Goal: Task Accomplishment & Management: Complete application form

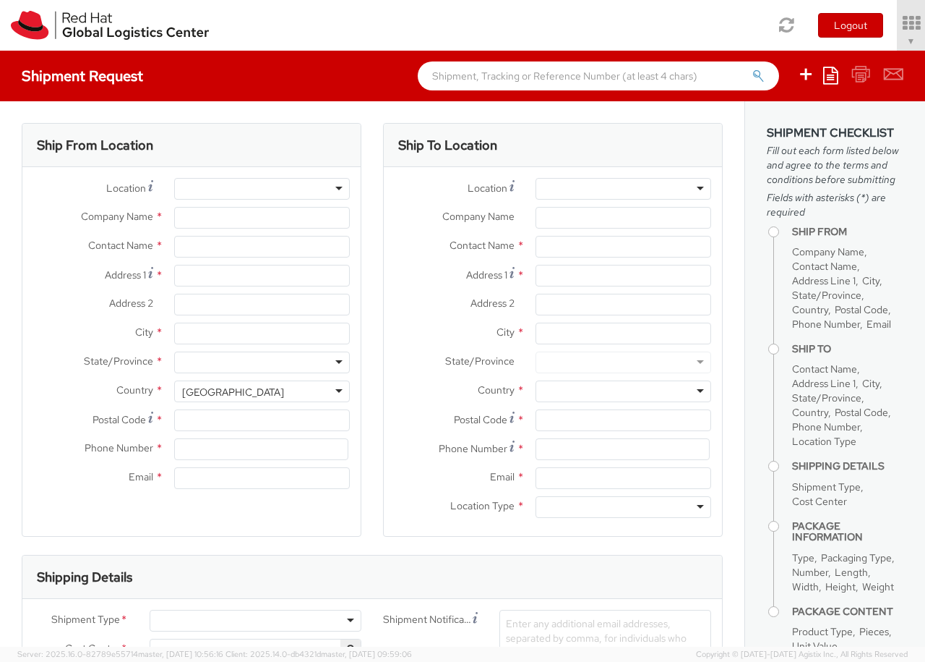
select select "850"
select select
type input "Red Hat Czech s.r.o."
type input "[PERSON_NAME]"
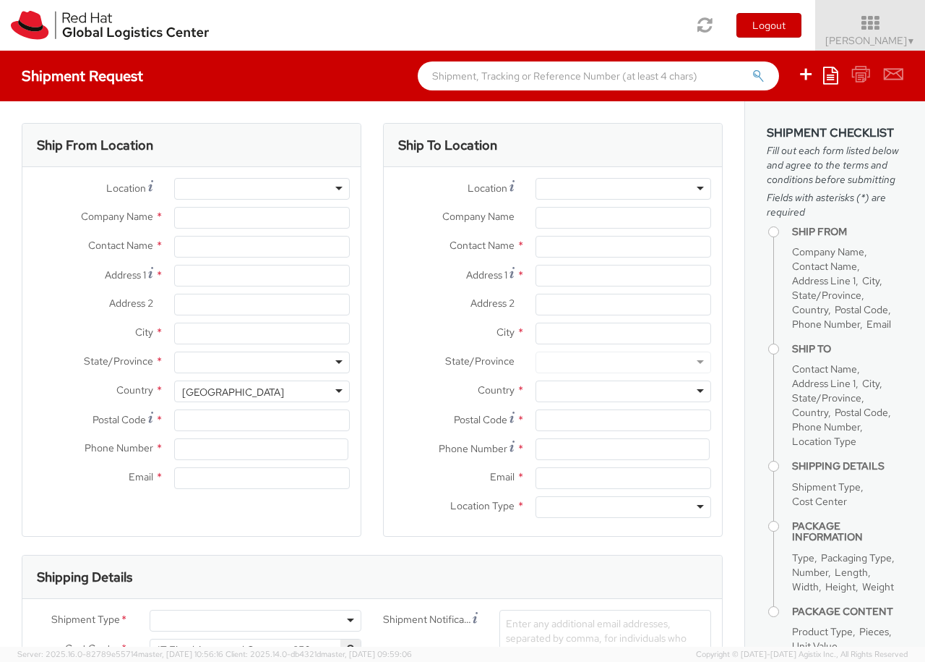
type input "Purkynova 647/111"
type input "[GEOGRAPHIC_DATA]"
type input "621 00"
type input "420 532 294 555"
type input "[EMAIL_ADDRESS][DOMAIN_NAME]"
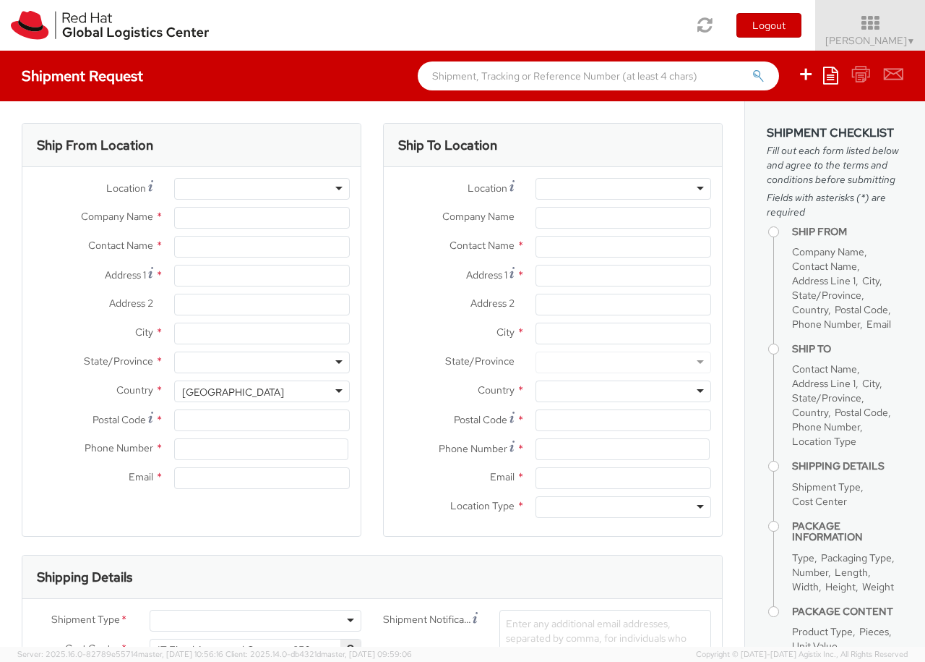
select select "CM"
select select "KGS"
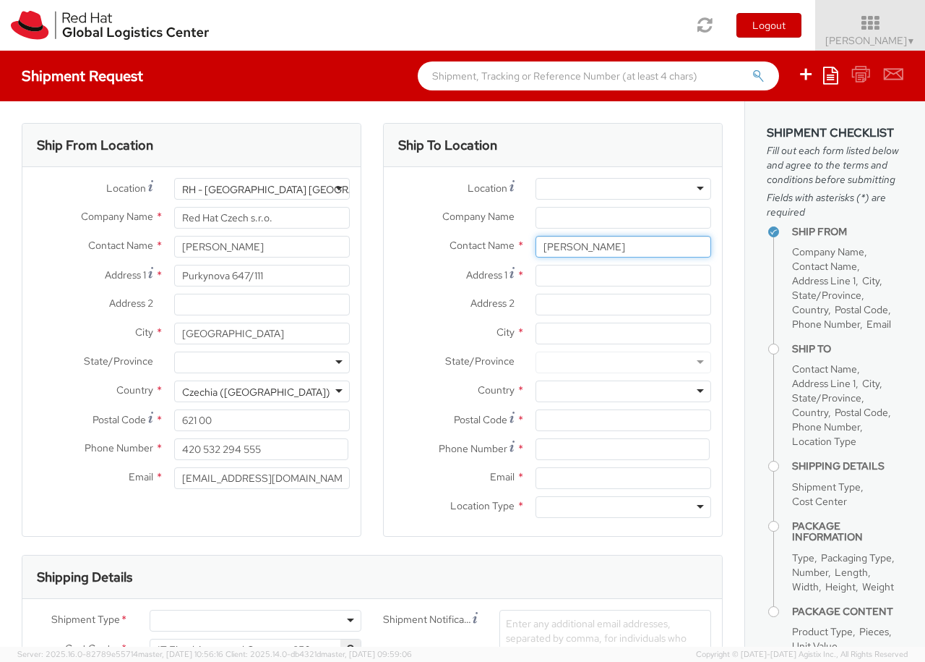
type input "[PERSON_NAME]"
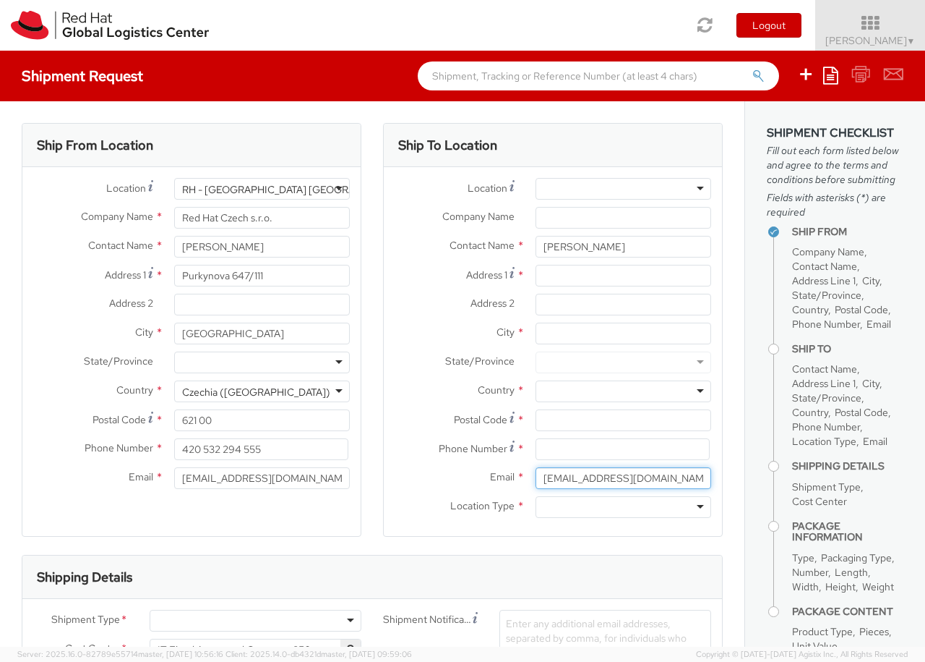
type input "[EMAIL_ADDRESS][DOMAIN_NAME]"
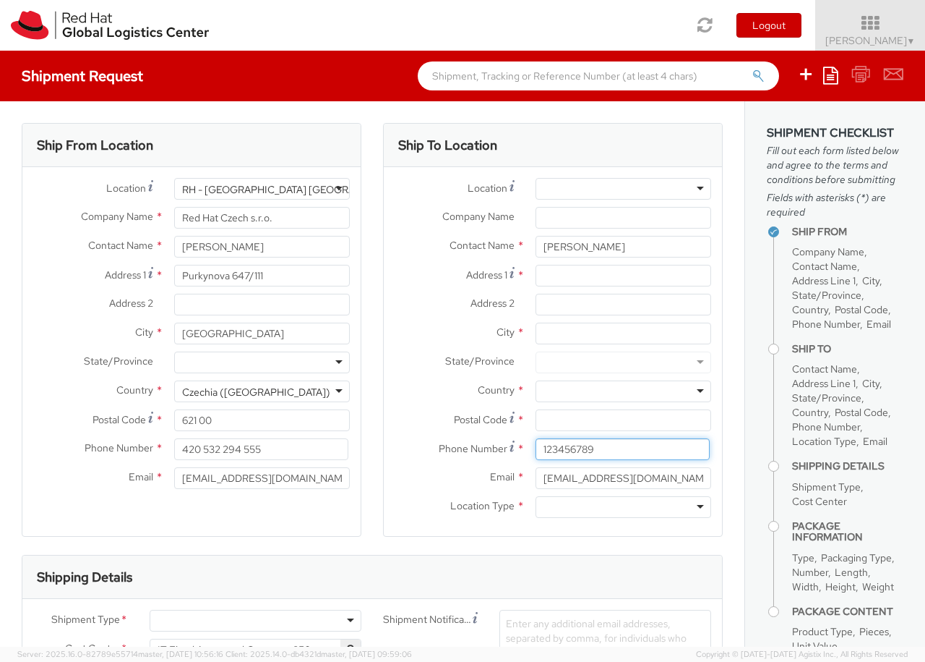
type input "123456789"
click at [623, 189] on div at bounding box center [624, 189] width 176 height 22
type input "[GEOGRAPHIC_DATA] [GEOGRAPHIC_DATA] - B"
type input "Red Hat Czech s.r.o."
type input "Purkynova 647/111"
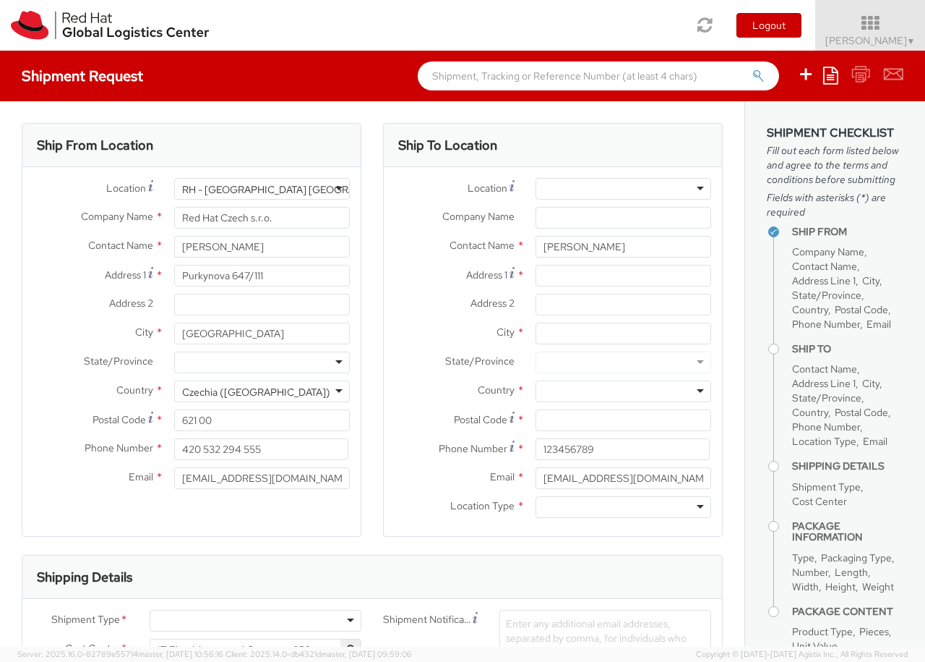
type input "[GEOGRAPHIC_DATA]"
type input "621 00"
type input "420 532 294 555"
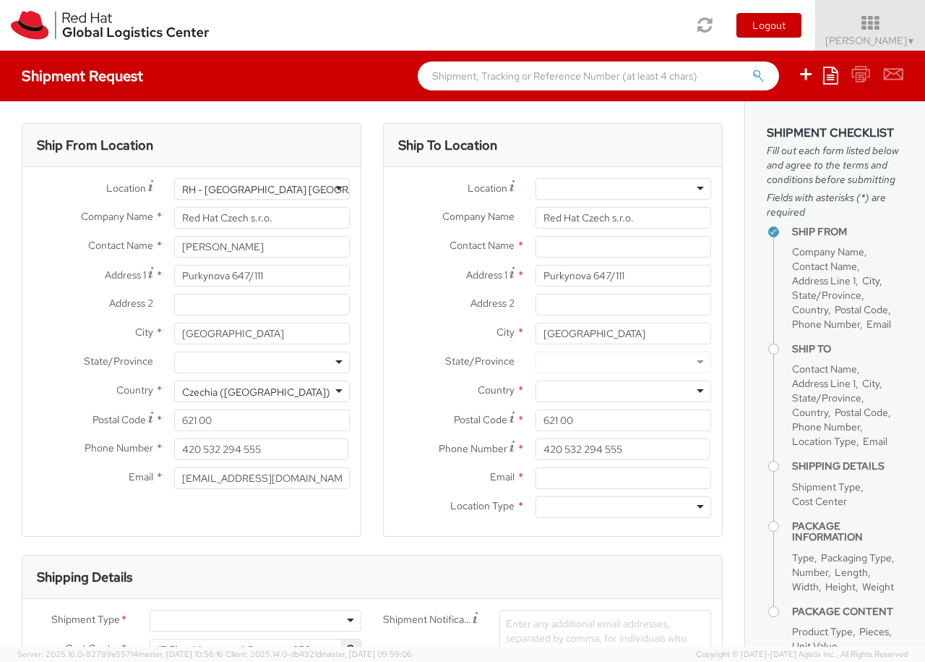
click at [623, 507] on div at bounding box center [624, 507] width 176 height 22
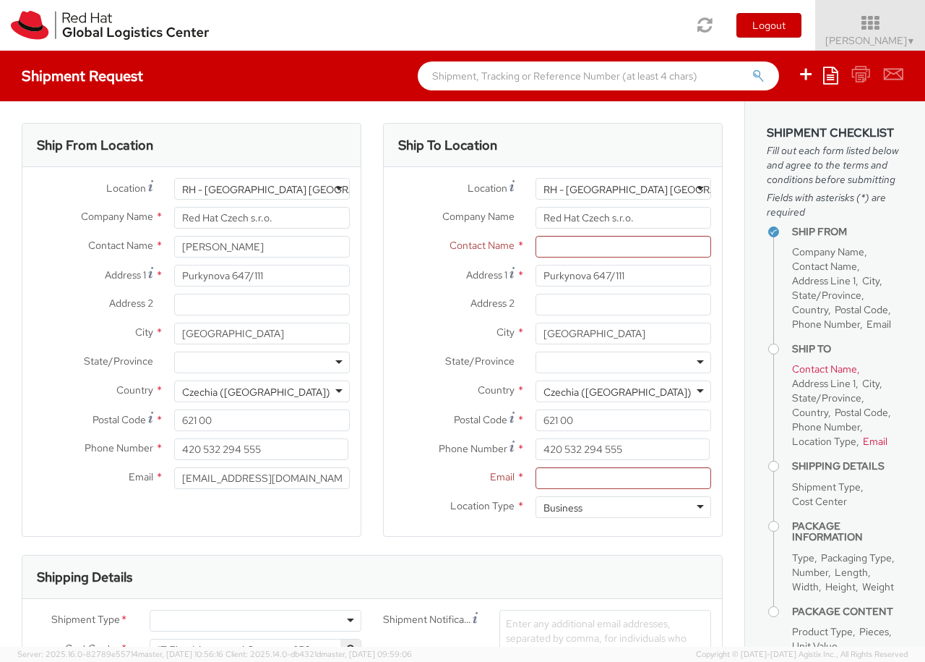
click at [255, 620] on div at bounding box center [256, 620] width 212 height 22
type input "bu"
type input "ref"
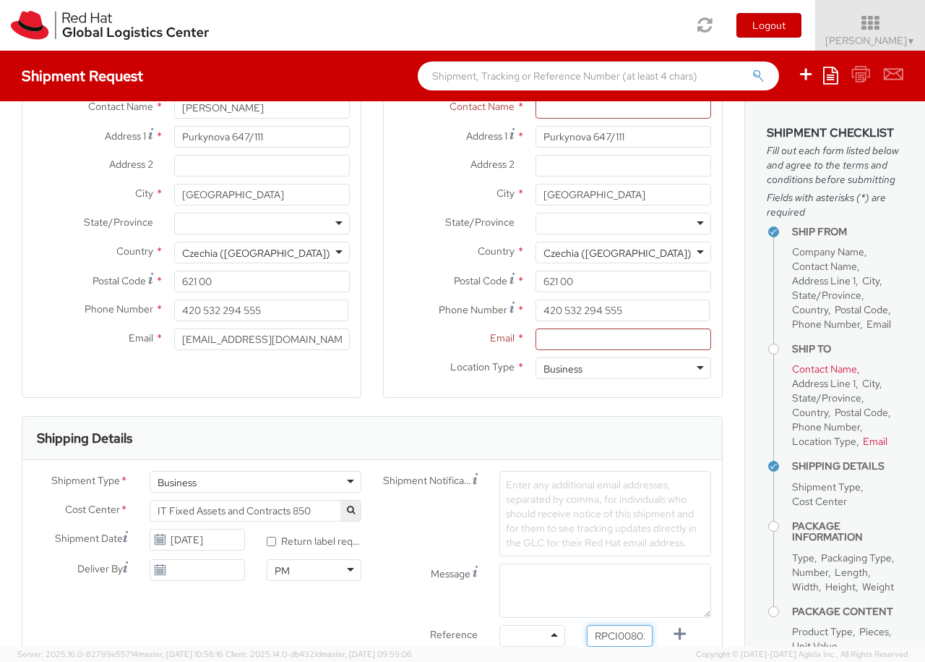
type input "RPCI0080269"
type input "[EMAIL_ADDRESS][DOMAIN_NAME]"
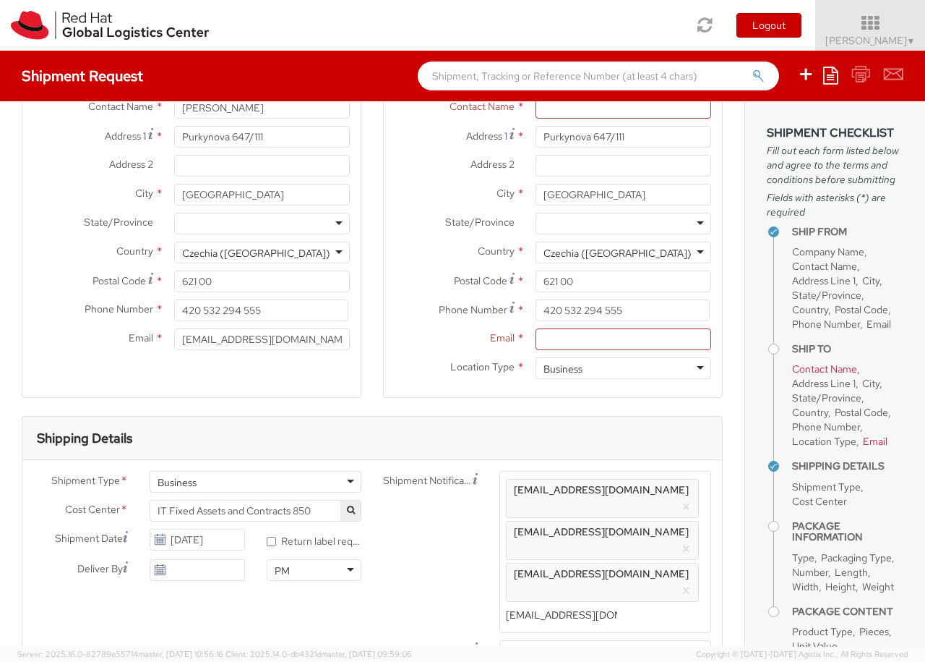
scroll to position [0, 17]
